Goal: Complete application form

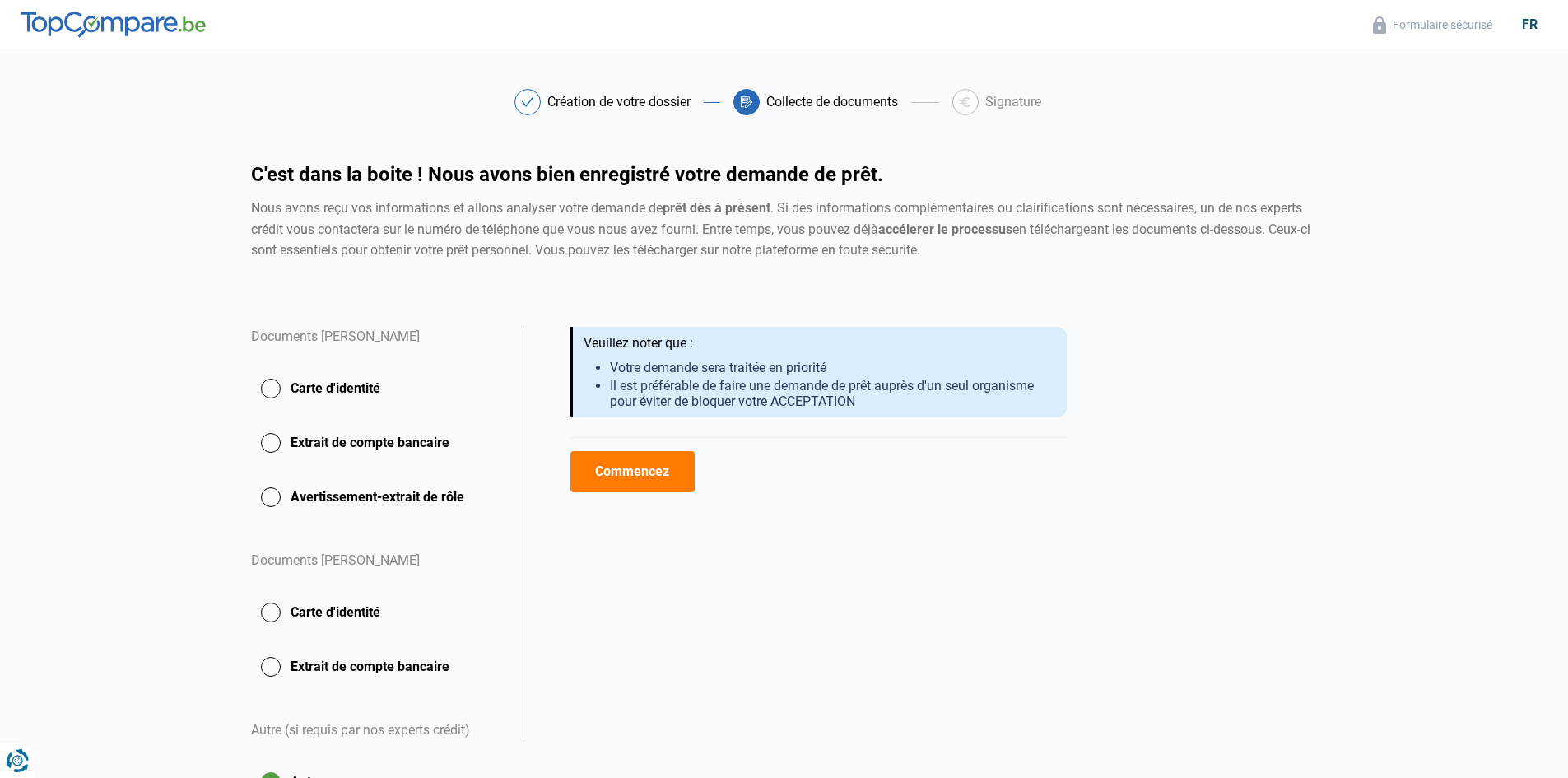
click at [630, 473] on button "Commencez" at bounding box center [632, 470] width 124 height 41
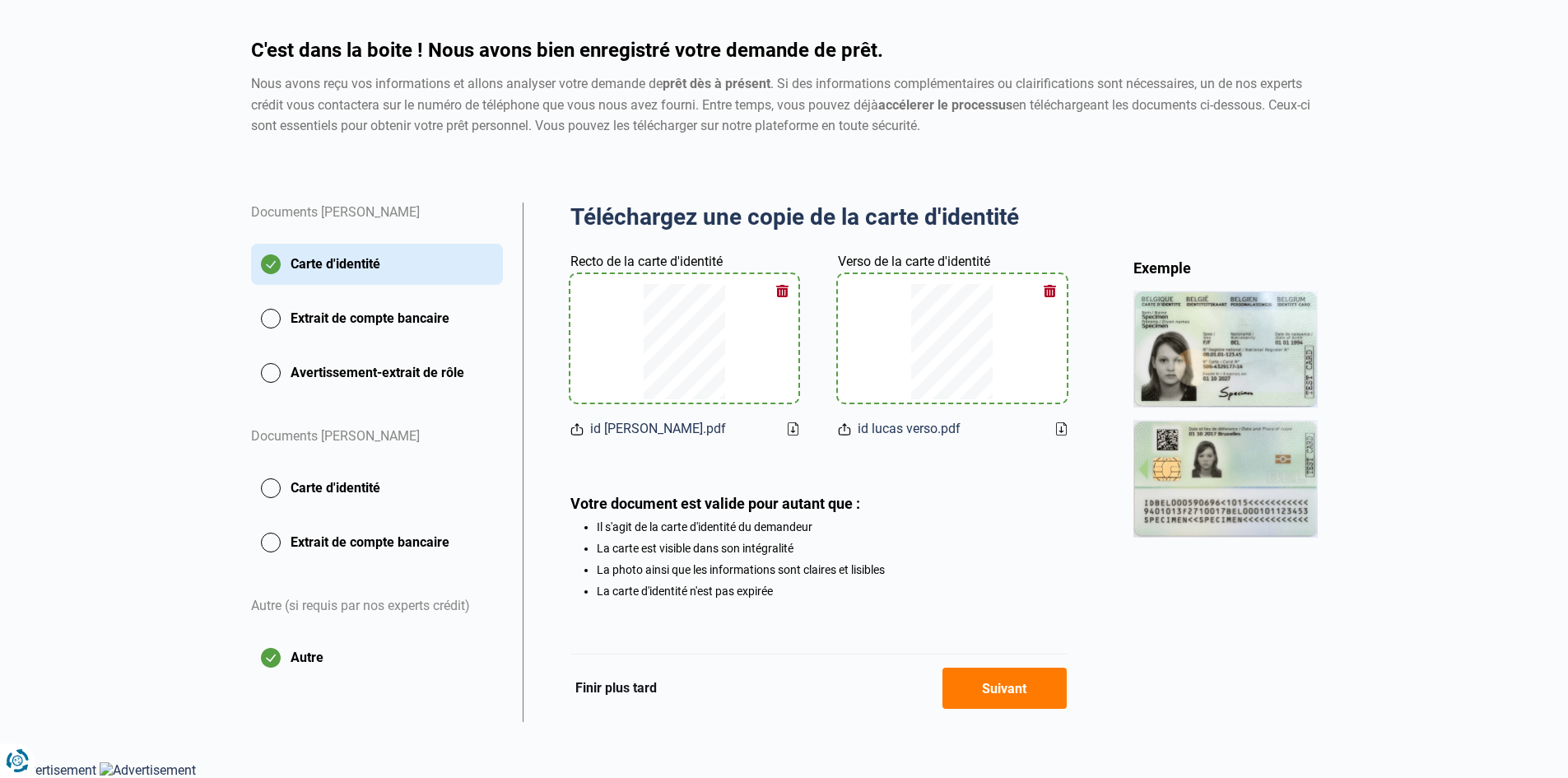
scroll to position [128, 0]
click at [1018, 683] on button "Suivant" at bounding box center [1003, 688] width 124 height 41
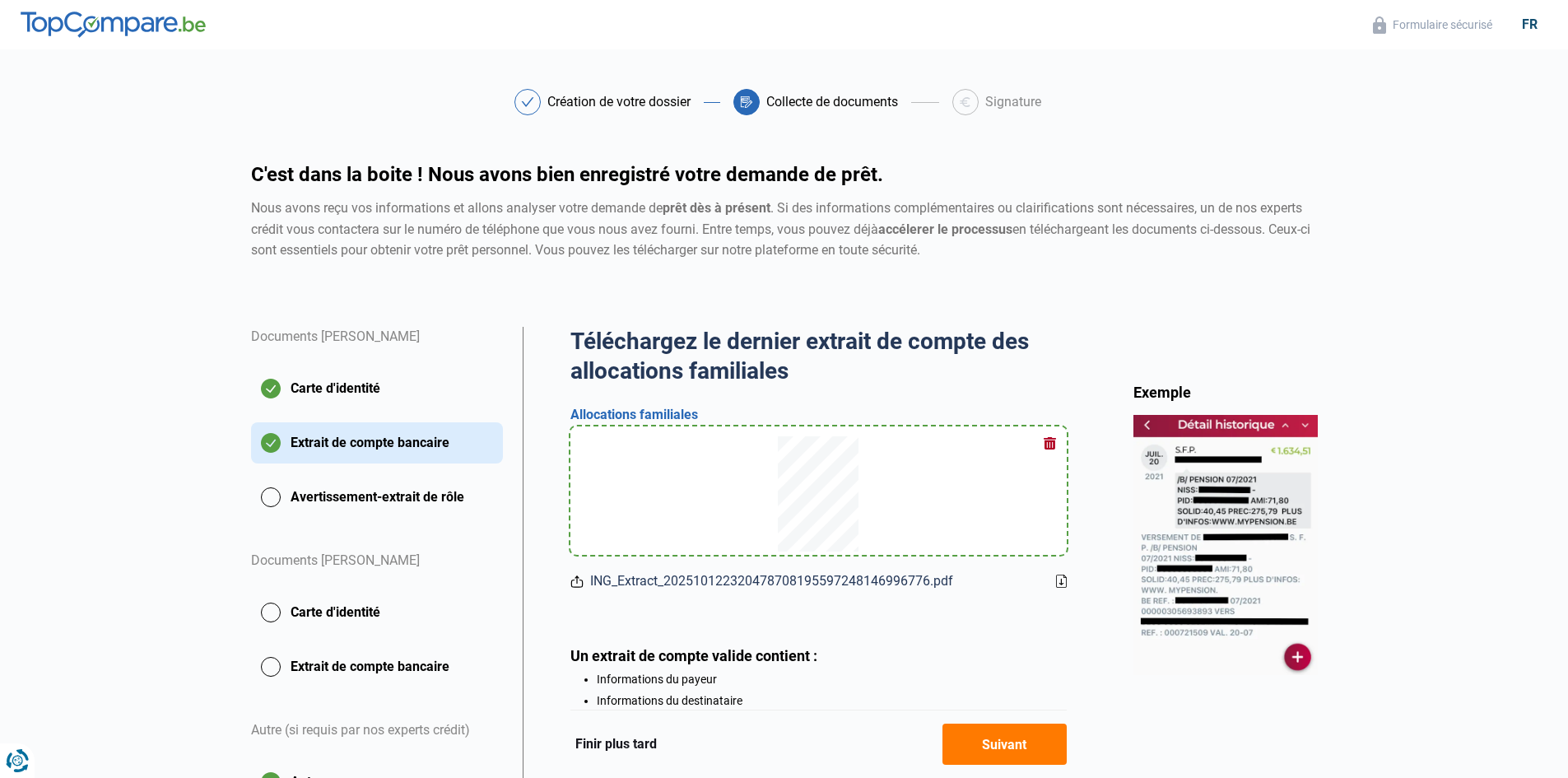
click at [1014, 747] on button "Suivant" at bounding box center [1003, 743] width 124 height 41
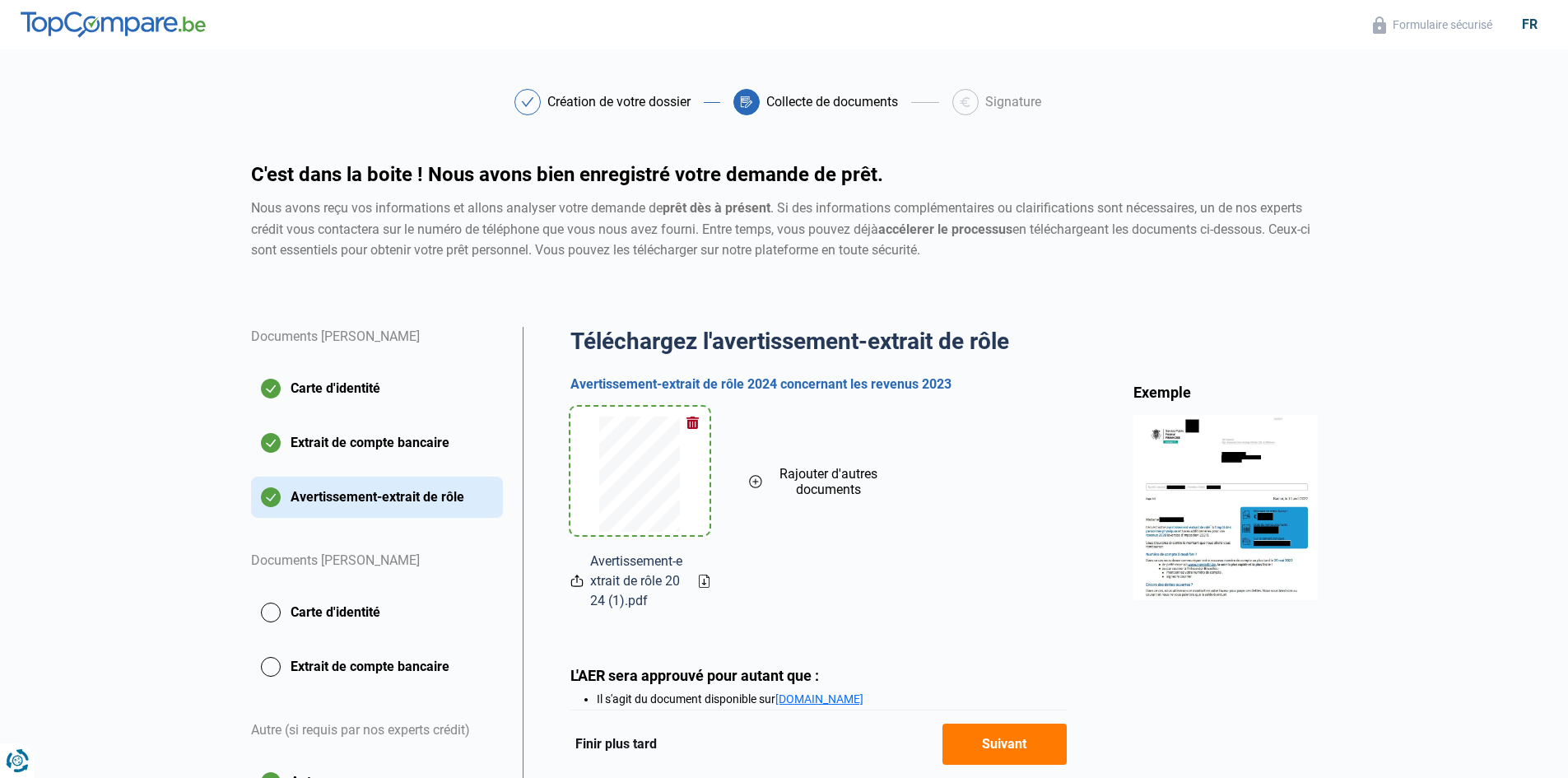
click at [1001, 747] on button "Suivant" at bounding box center [1003, 743] width 124 height 41
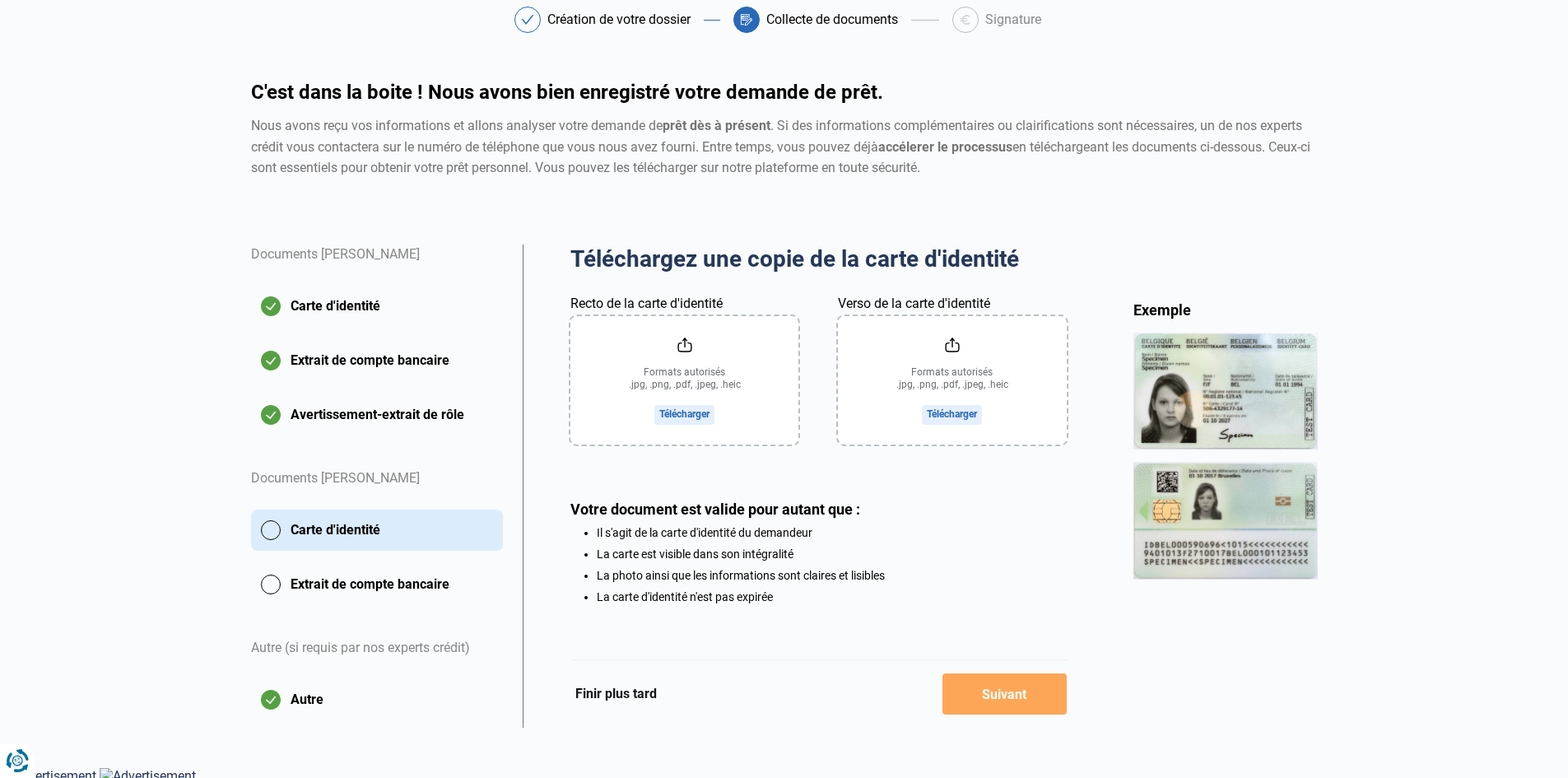
click at [318, 584] on button "Extrait de compte bancaire" at bounding box center [376, 584] width 252 height 41
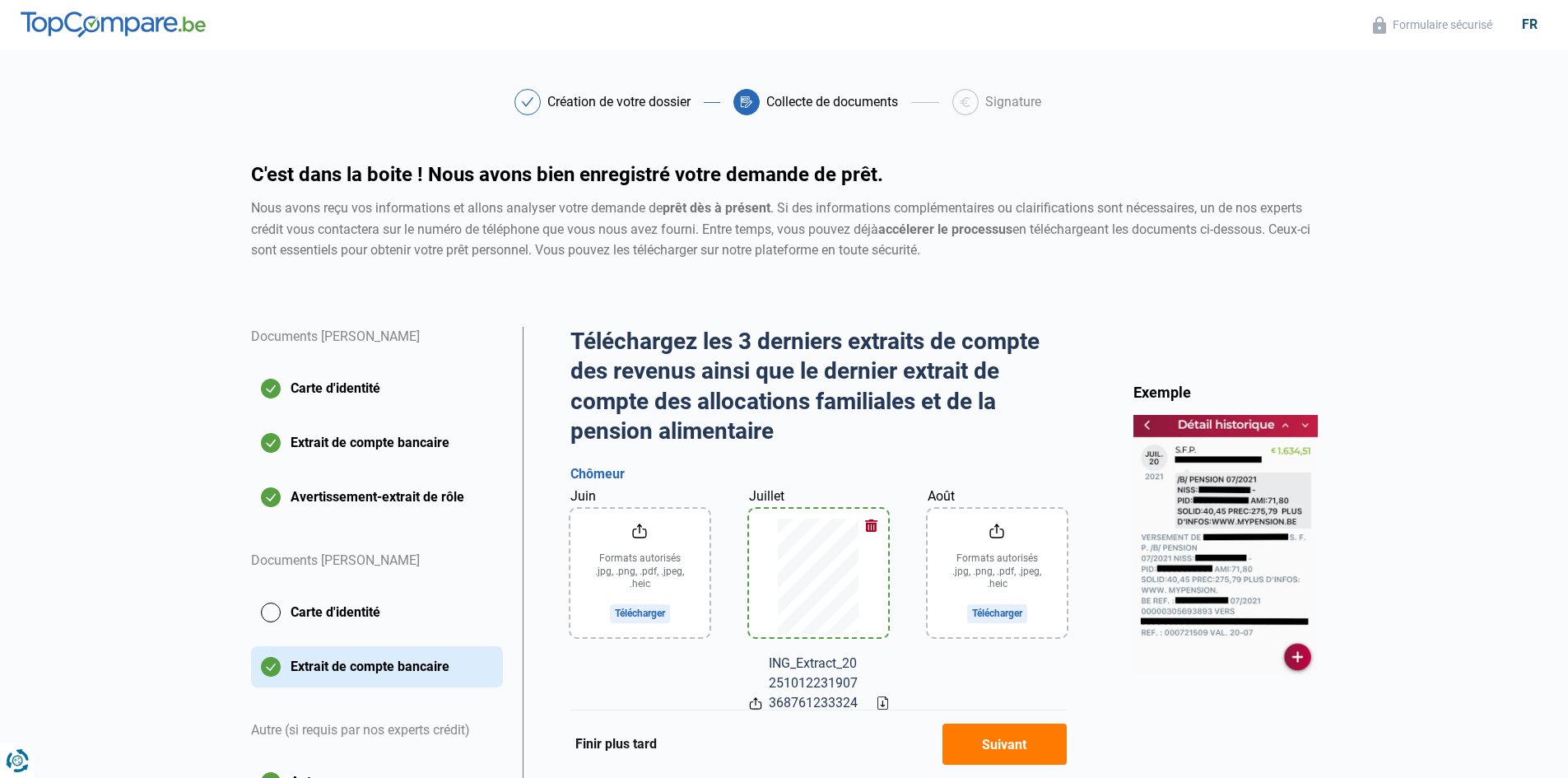
click at [870, 521] on button "button" at bounding box center [871, 525] width 24 height 24
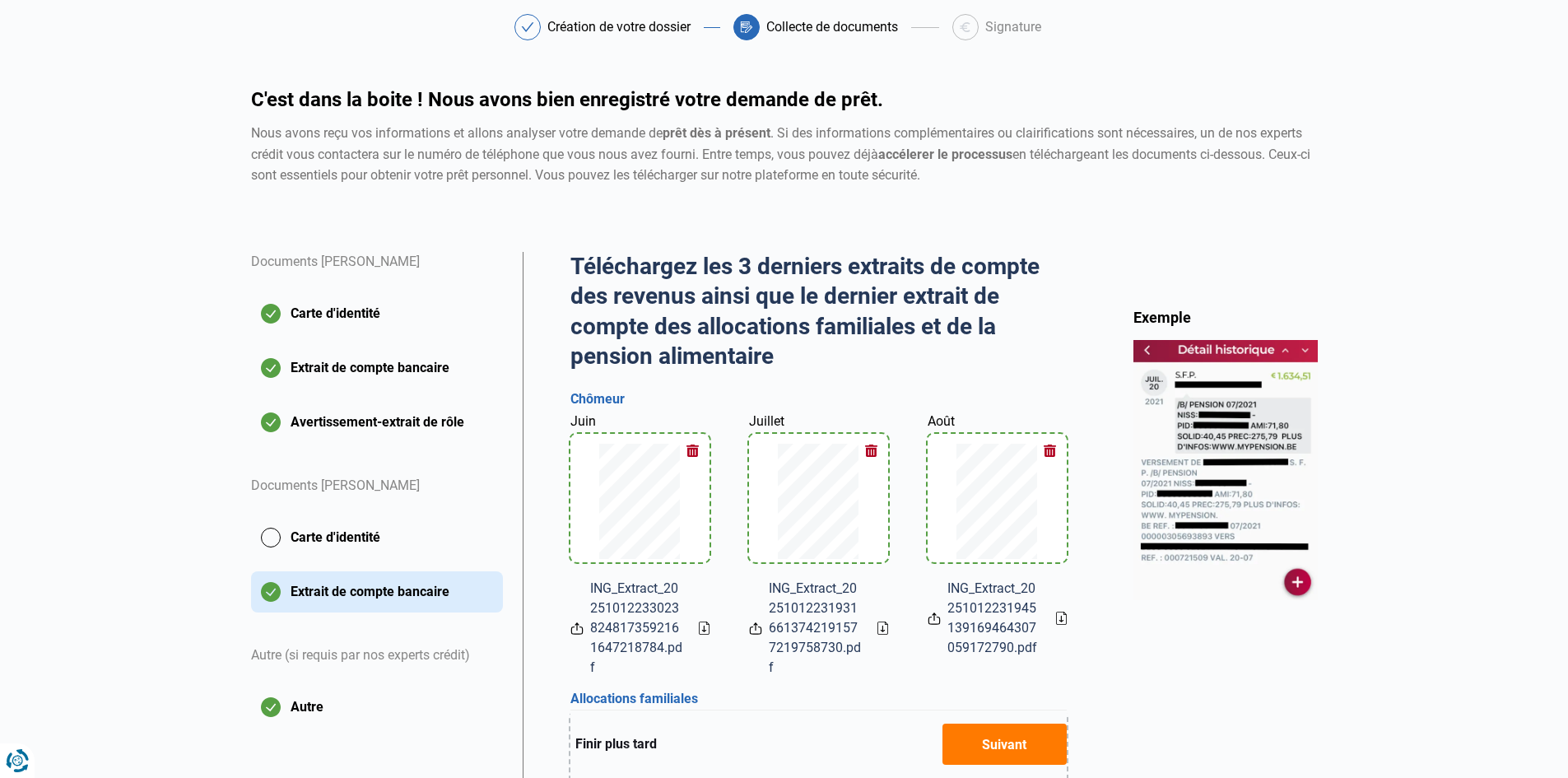
scroll to position [68, 0]
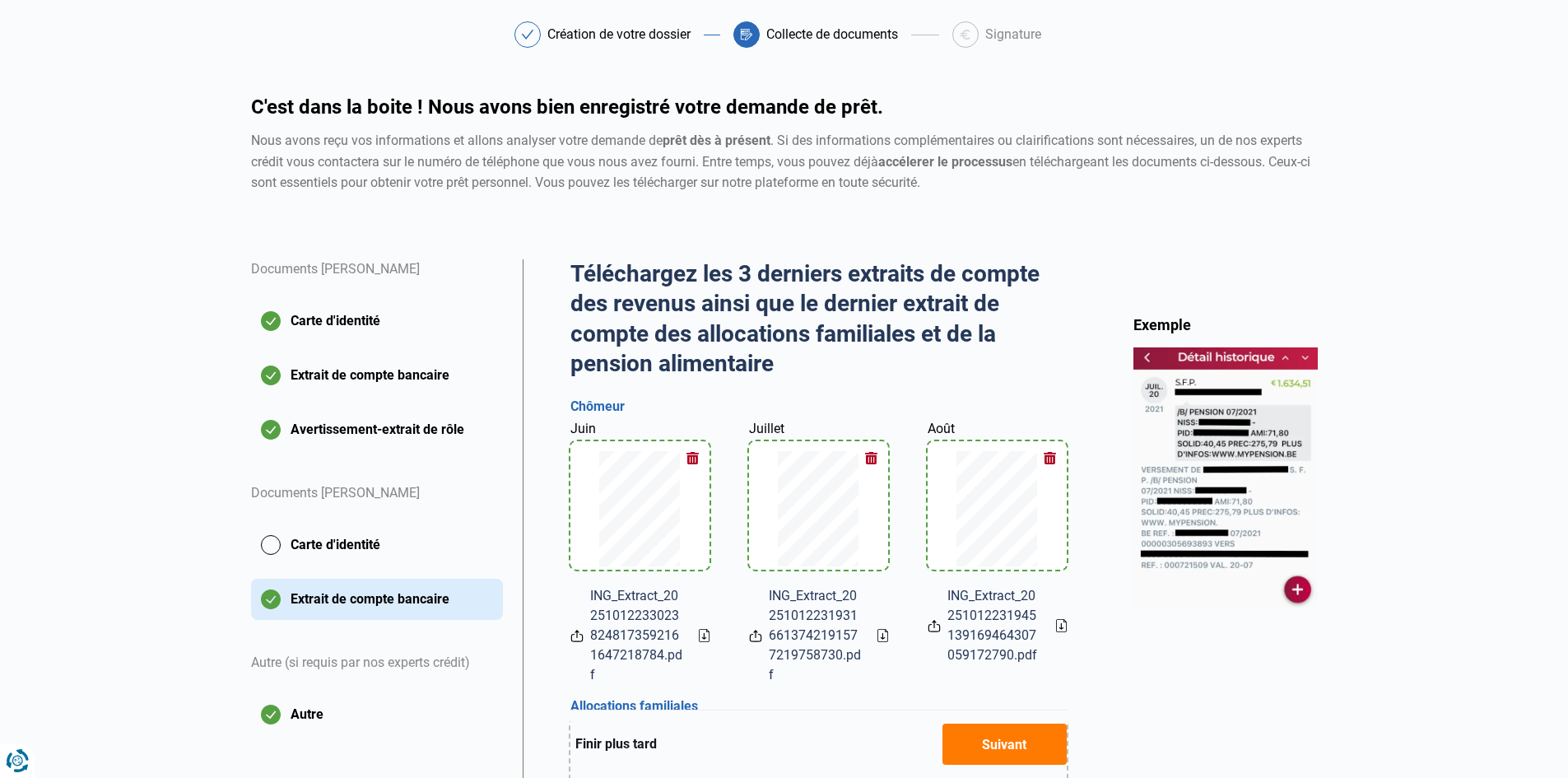
click at [323, 550] on button "Carte d'identité" at bounding box center [376, 544] width 252 height 41
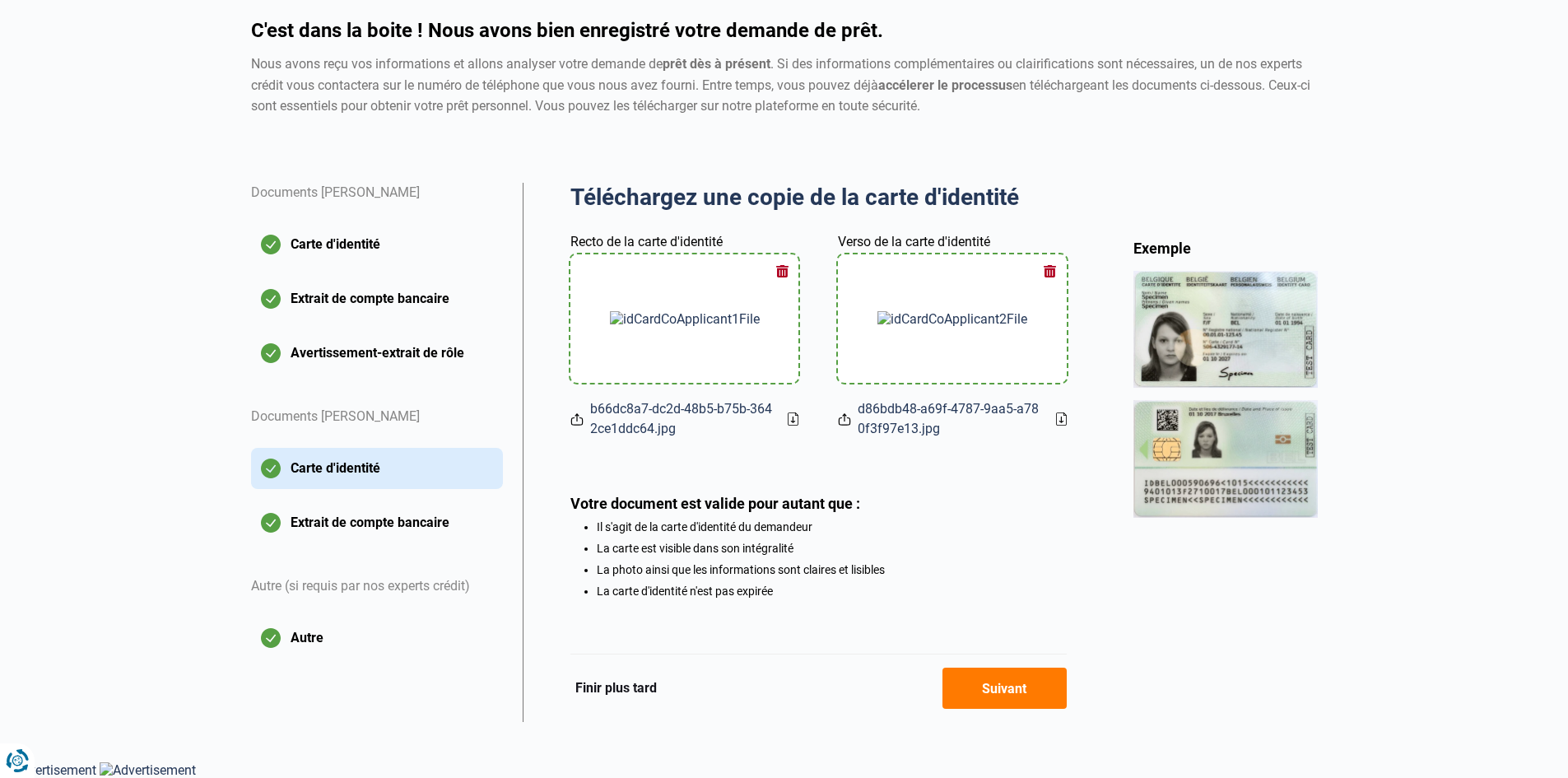
click at [1014, 696] on button "Suivant" at bounding box center [1003, 688] width 124 height 41
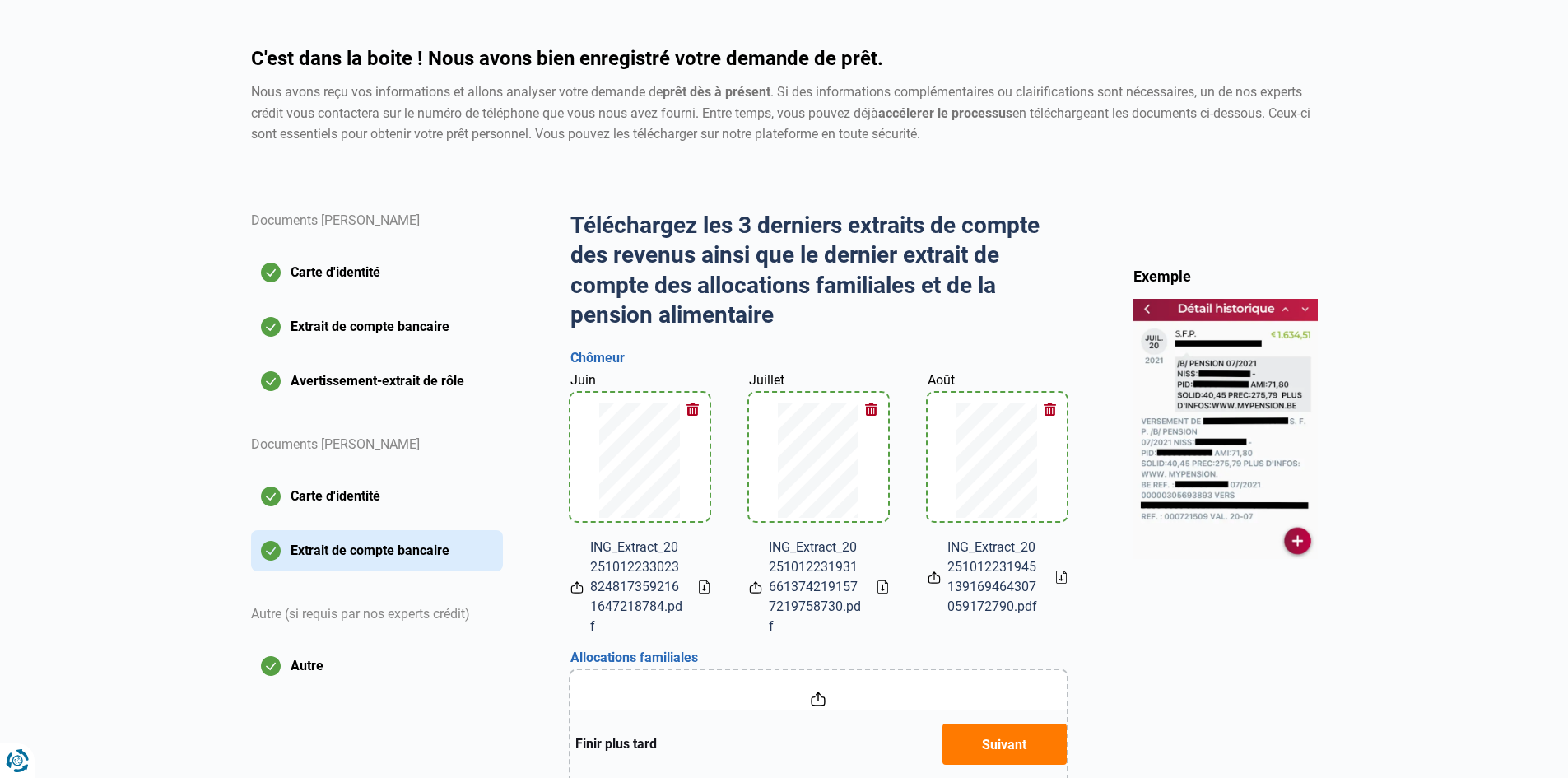
scroll to position [165, 0]
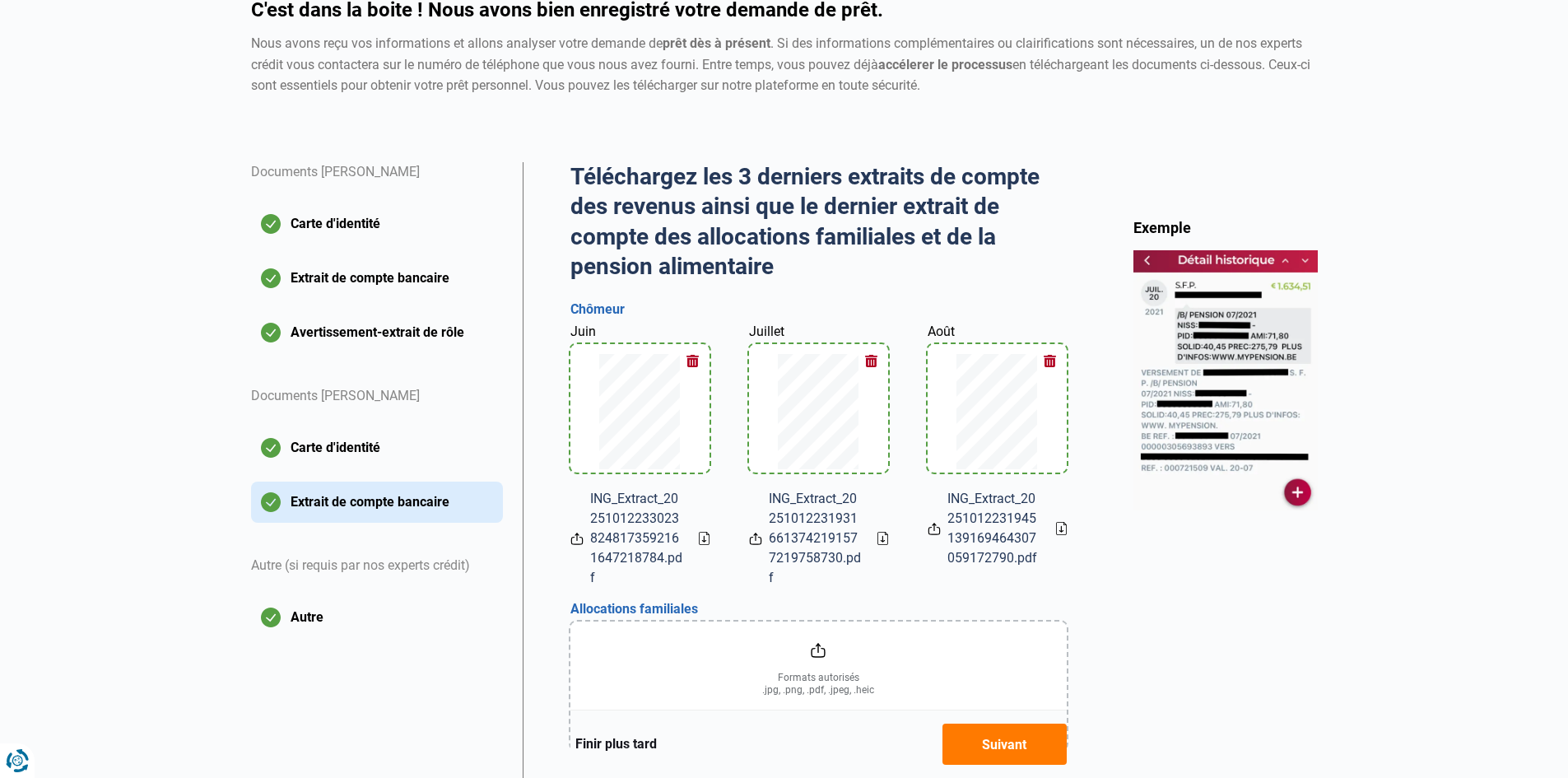
click at [1011, 755] on button "Suivant" at bounding box center [1003, 743] width 124 height 41
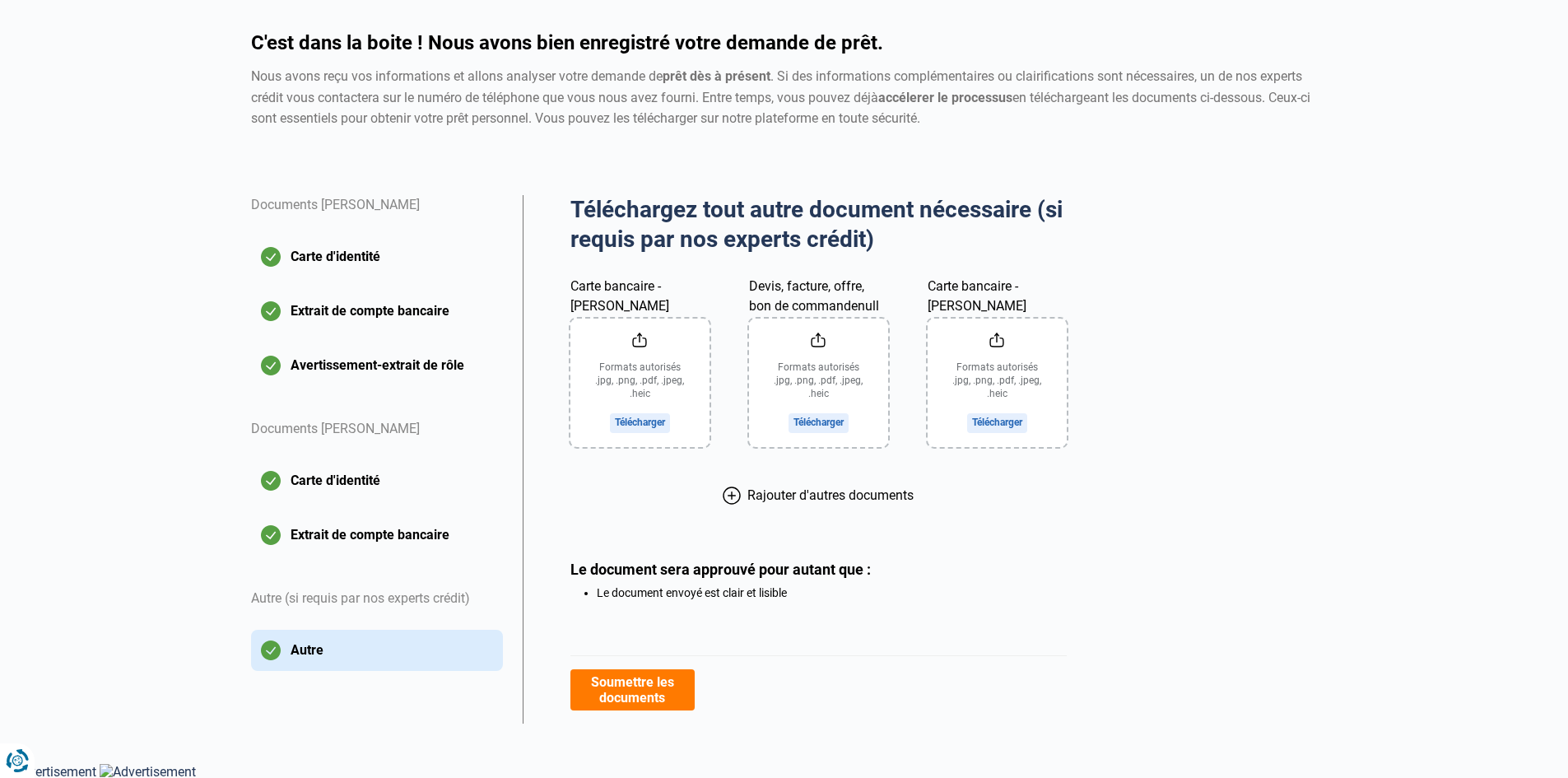
scroll to position [134, 0]
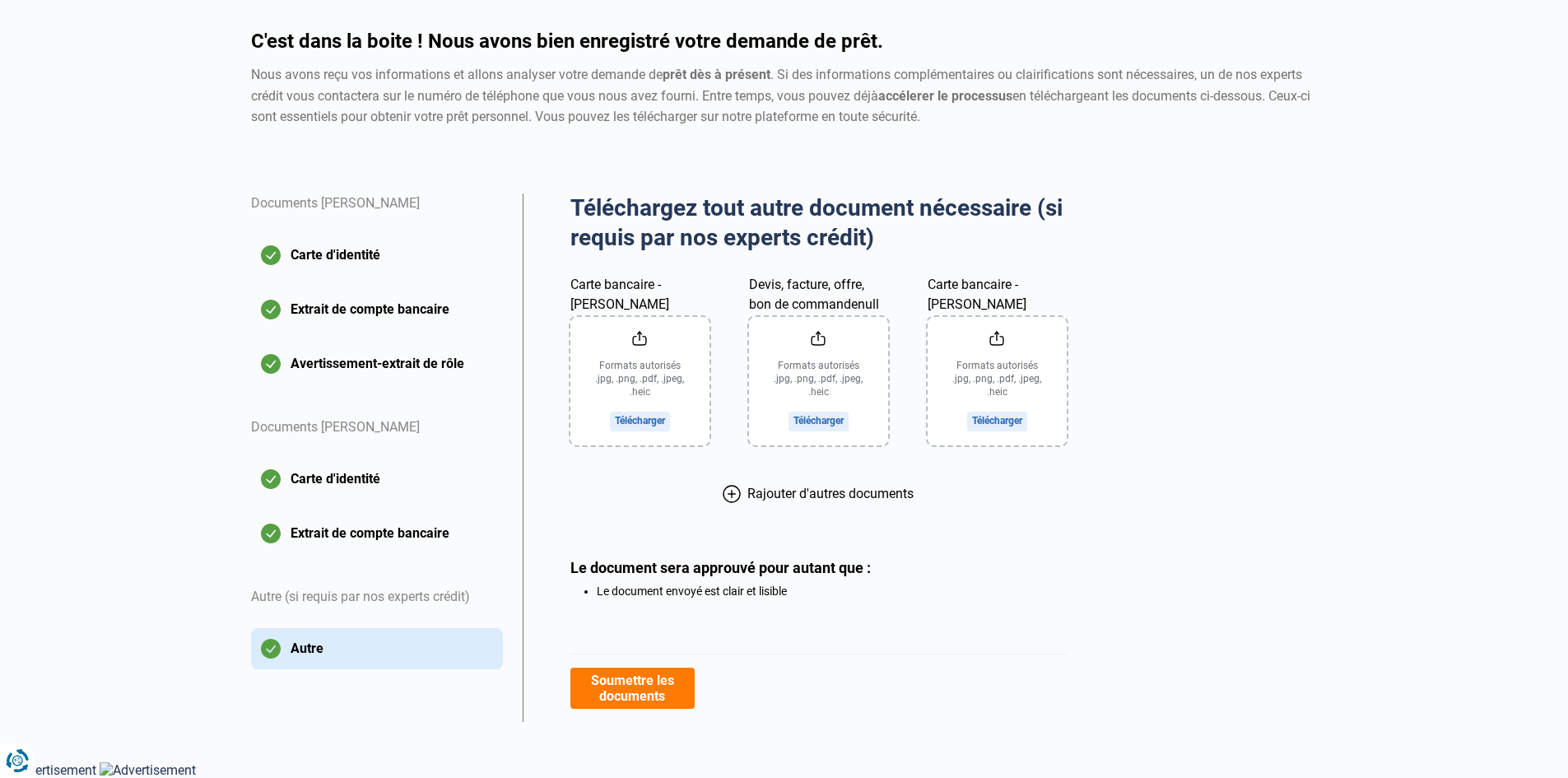
click at [648, 687] on button "Soumettre les documents" at bounding box center [632, 688] width 124 height 41
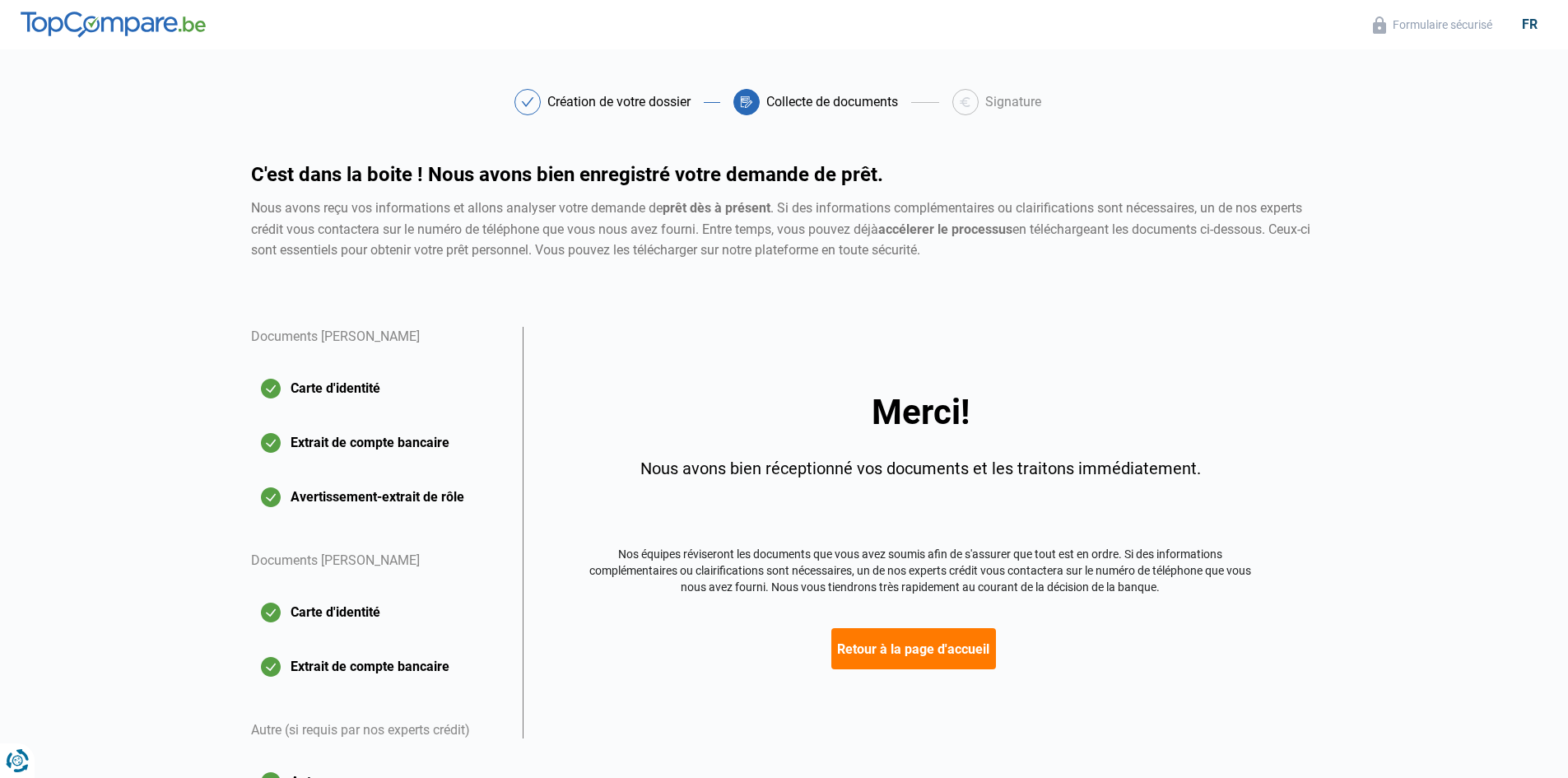
click at [929, 639] on button "Retour à la page d'accueil" at bounding box center [914, 648] width 165 height 41
